Goal: Task Accomplishment & Management: Use online tool/utility

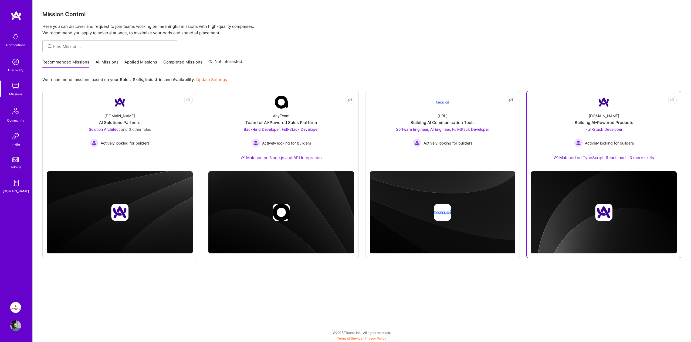
click at [647, 159] on div "Matched on TypeScript, React, and +3 more skills" at bounding box center [603, 158] width 100 height 6
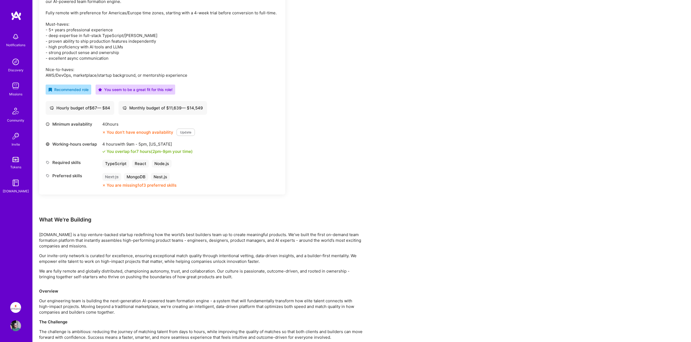
scroll to position [159, 0]
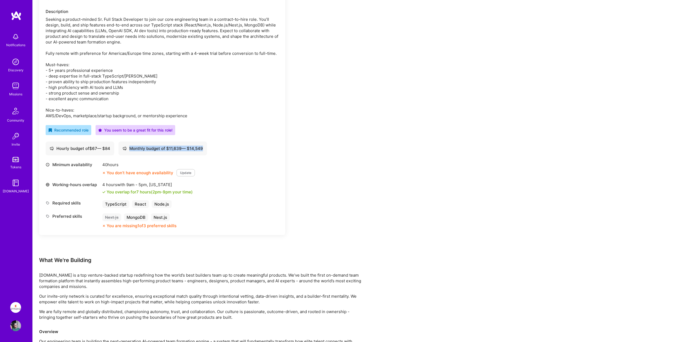
drag, startPoint x: 206, startPoint y: 148, endPoint x: 211, endPoint y: 151, distance: 5.6
click at [211, 151] on div "Hourly budget of $ 67 — $ 84 Monthly budget of $ 11,639 — $ 14,549" at bounding box center [162, 148] width 233 height 14
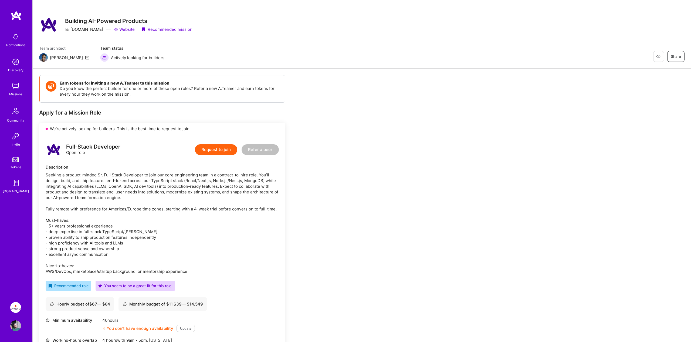
scroll to position [0, 0]
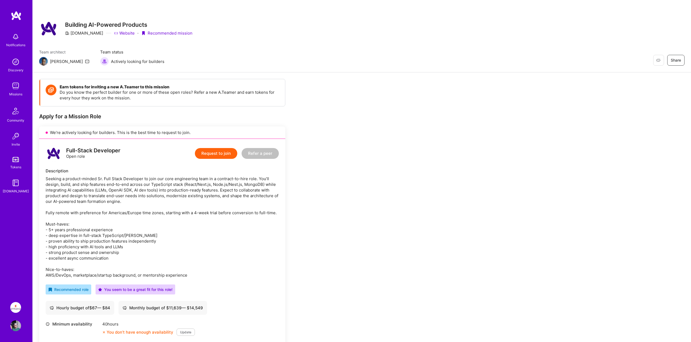
click at [15, 88] on img at bounding box center [15, 85] width 11 height 11
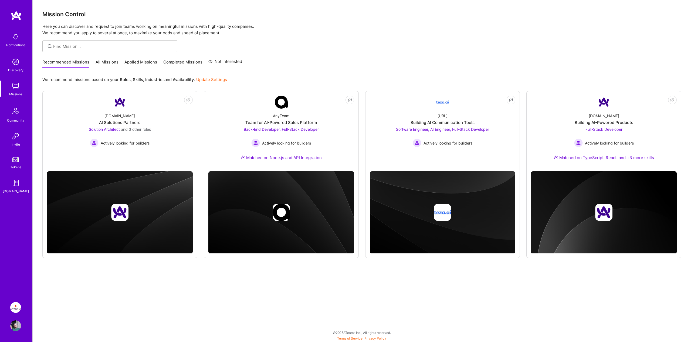
click at [104, 62] on link "All Missions" at bounding box center [107, 63] width 23 height 9
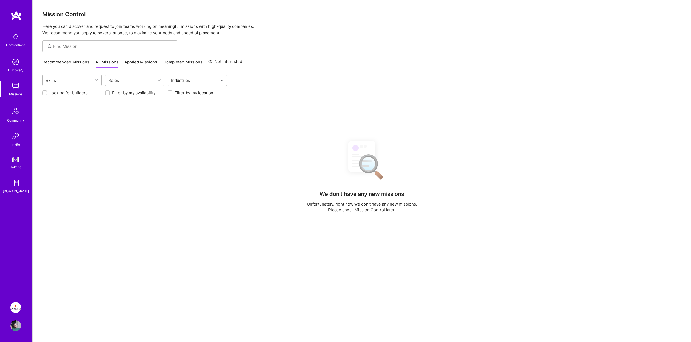
click at [75, 76] on div "Skills" at bounding box center [68, 80] width 50 height 11
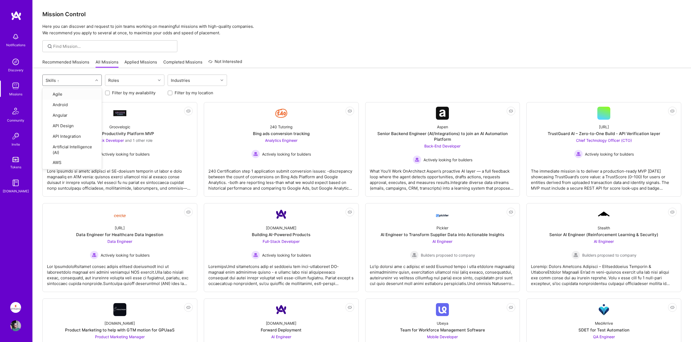
type input "go"
click at [57, 93] on div "Go" at bounding box center [72, 94] width 53 height 6
checkbox input "true"
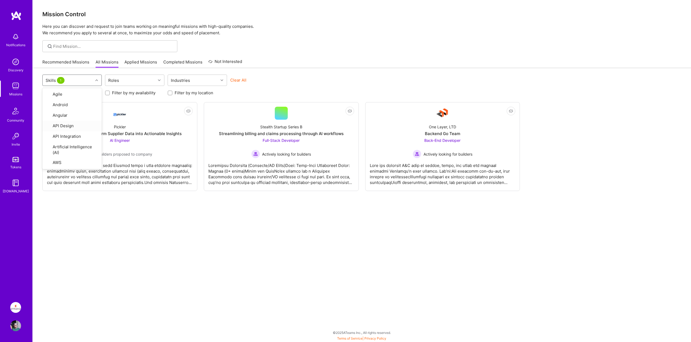
click at [332, 60] on div "Recommended Missions All Missions Applied Missions Completed Missions Not Inter…" at bounding box center [361, 62] width 639 height 12
click at [229, 220] on div "Skills 1 Roles Industries Clear All Looking for builders Filter by my availabil…" at bounding box center [362, 204] width 658 height 273
click at [471, 137] on div "One Layer, LTD Backend Go Team Back-End Developer Actively looking for builders" at bounding box center [443, 139] width 146 height 39
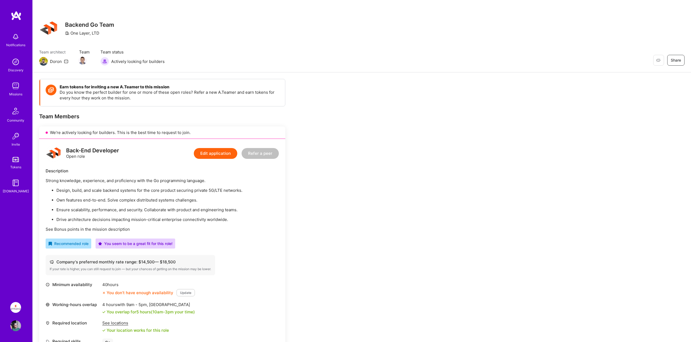
click at [67, 69] on div "Restore Not Interested Share Backend Go Team One Layer, LTD Team architect Doro…" at bounding box center [362, 36] width 658 height 72
click at [46, 62] on img at bounding box center [43, 61] width 9 height 9
click at [65, 62] on icon at bounding box center [66, 61] width 4 height 4
